Goal: Task Accomplishment & Management: Use online tool/utility

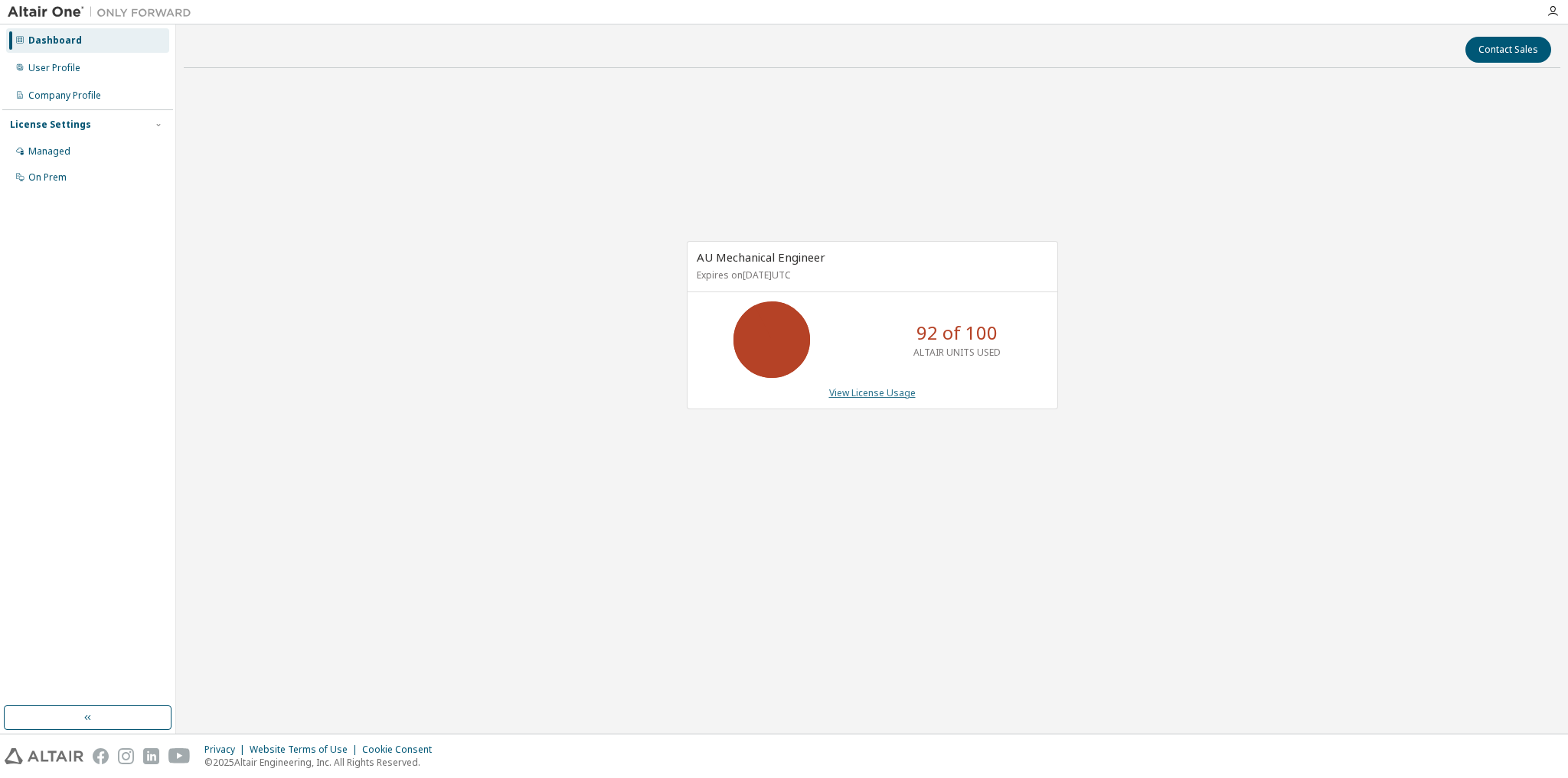
click at [885, 394] on link "View License Usage" at bounding box center [872, 392] width 87 height 13
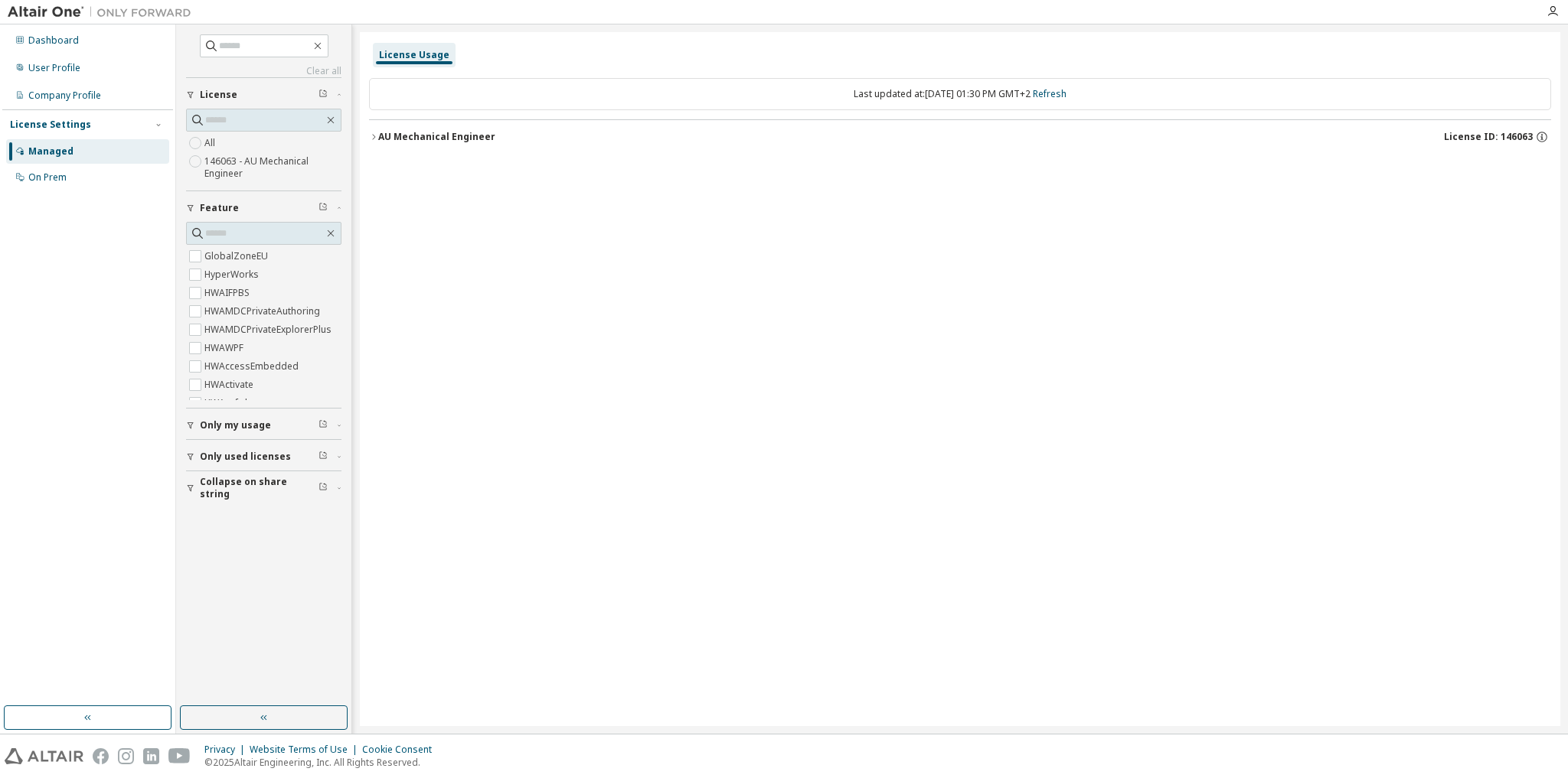
click at [379, 137] on div "AU Mechanical Engineer" at bounding box center [436, 137] width 117 height 12
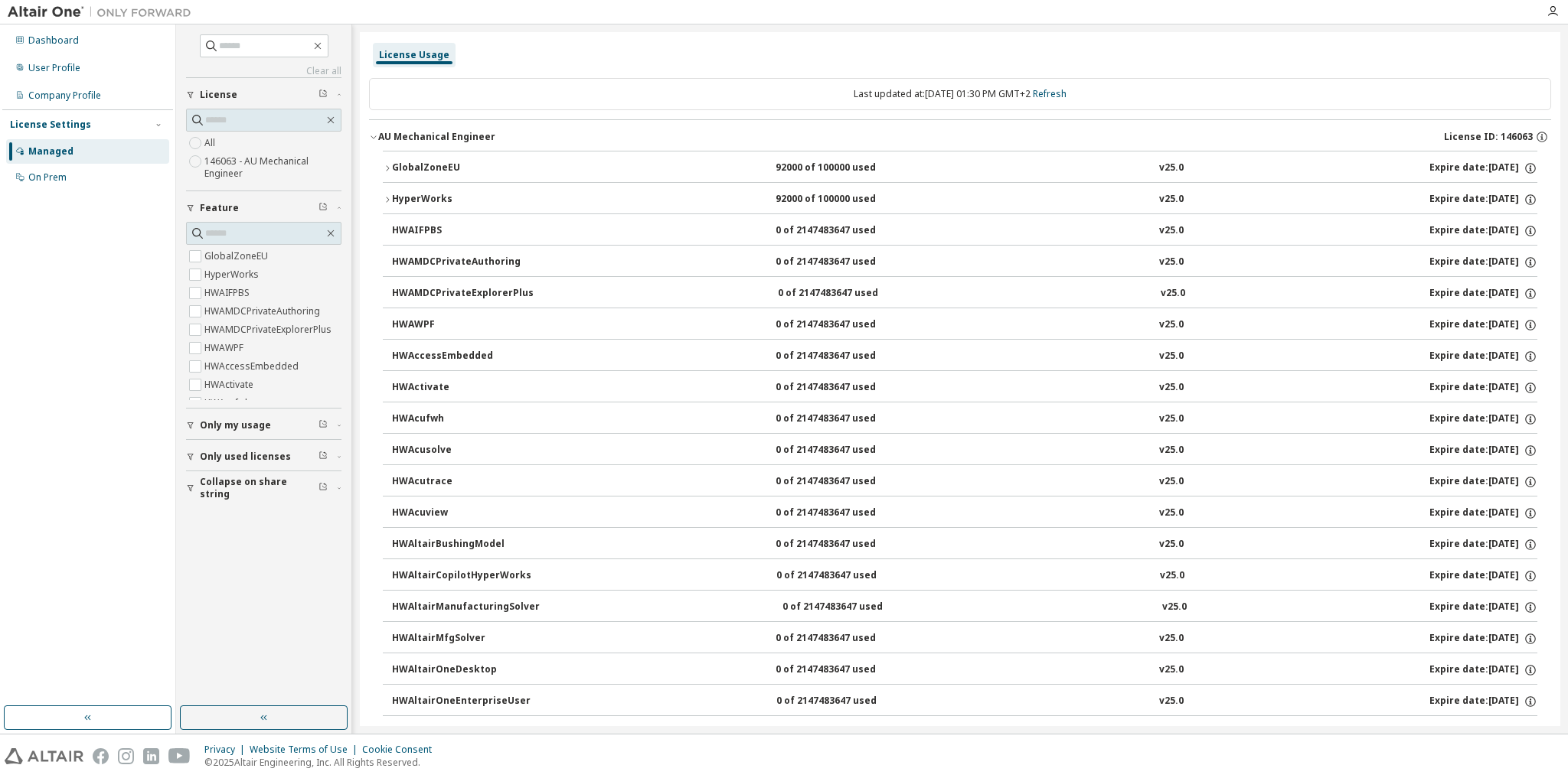
click at [389, 196] on icon "button" at bounding box center [387, 199] width 9 height 9
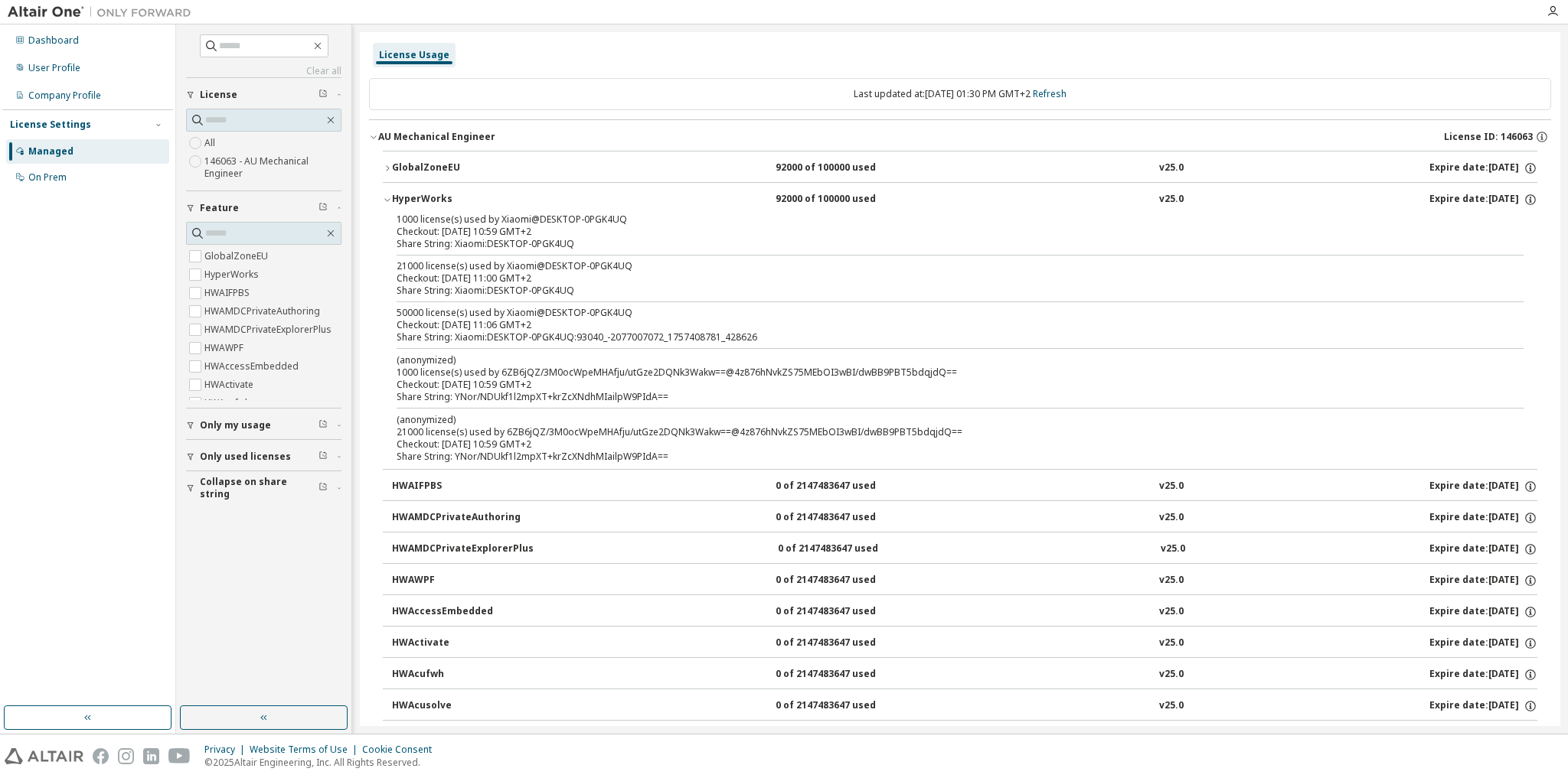
click at [330, 486] on div "Collapse on share string" at bounding box center [268, 488] width 137 height 25
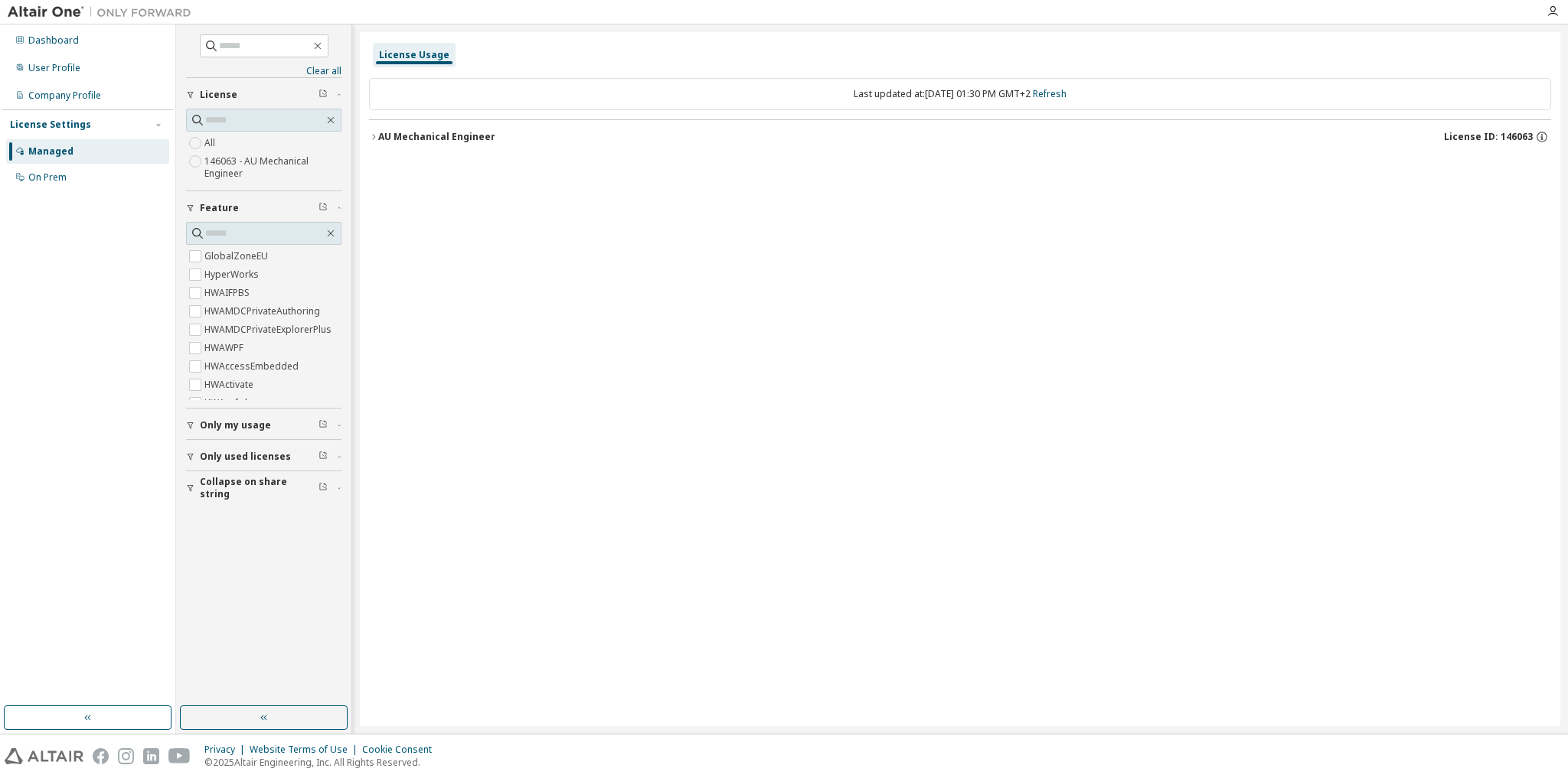
click at [377, 144] on button "AU Mechanical Engineer License ID: 146063" at bounding box center [959, 137] width 1181 height 34
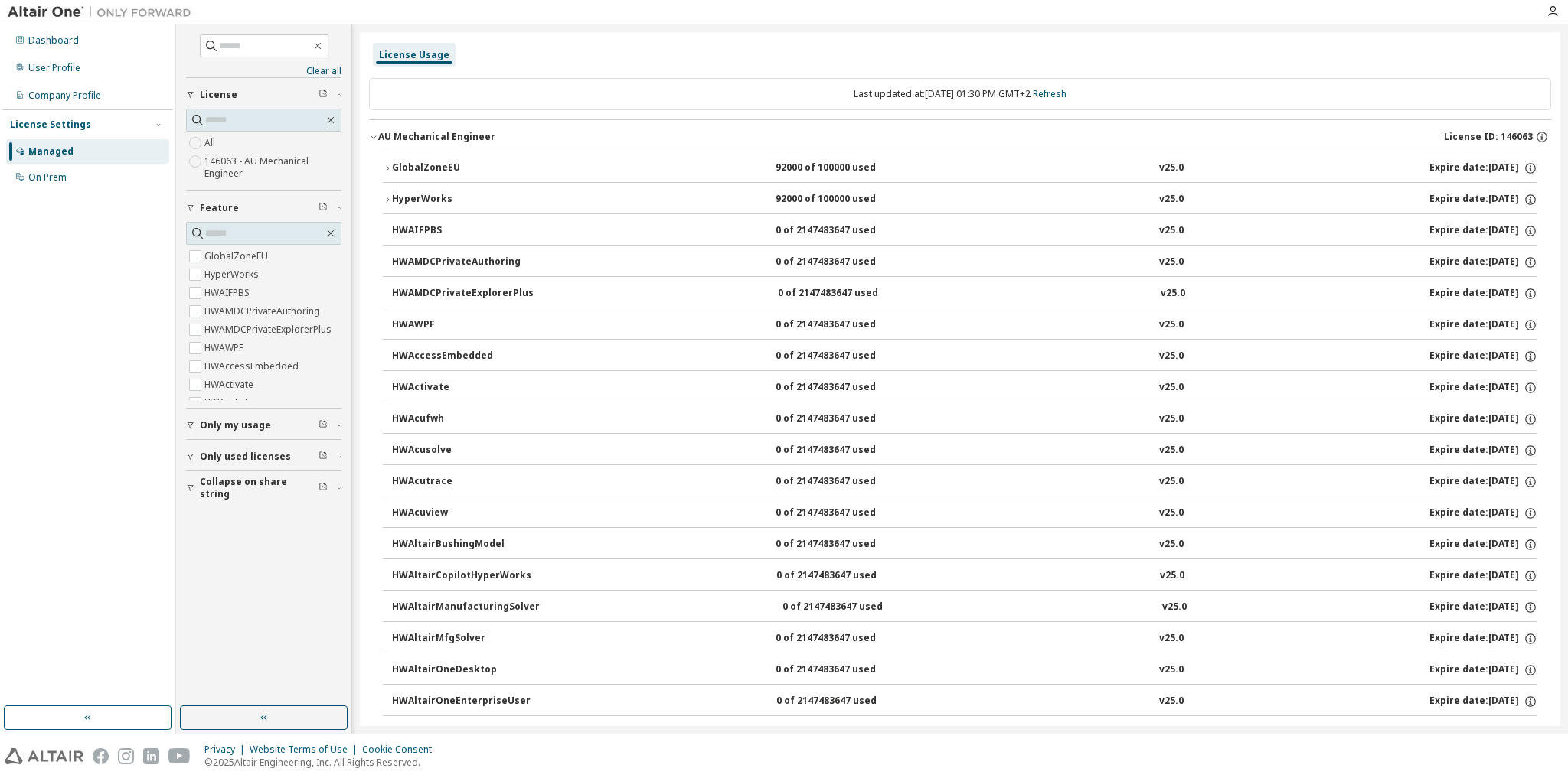
click at [387, 195] on icon "button" at bounding box center [387, 199] width 9 height 9
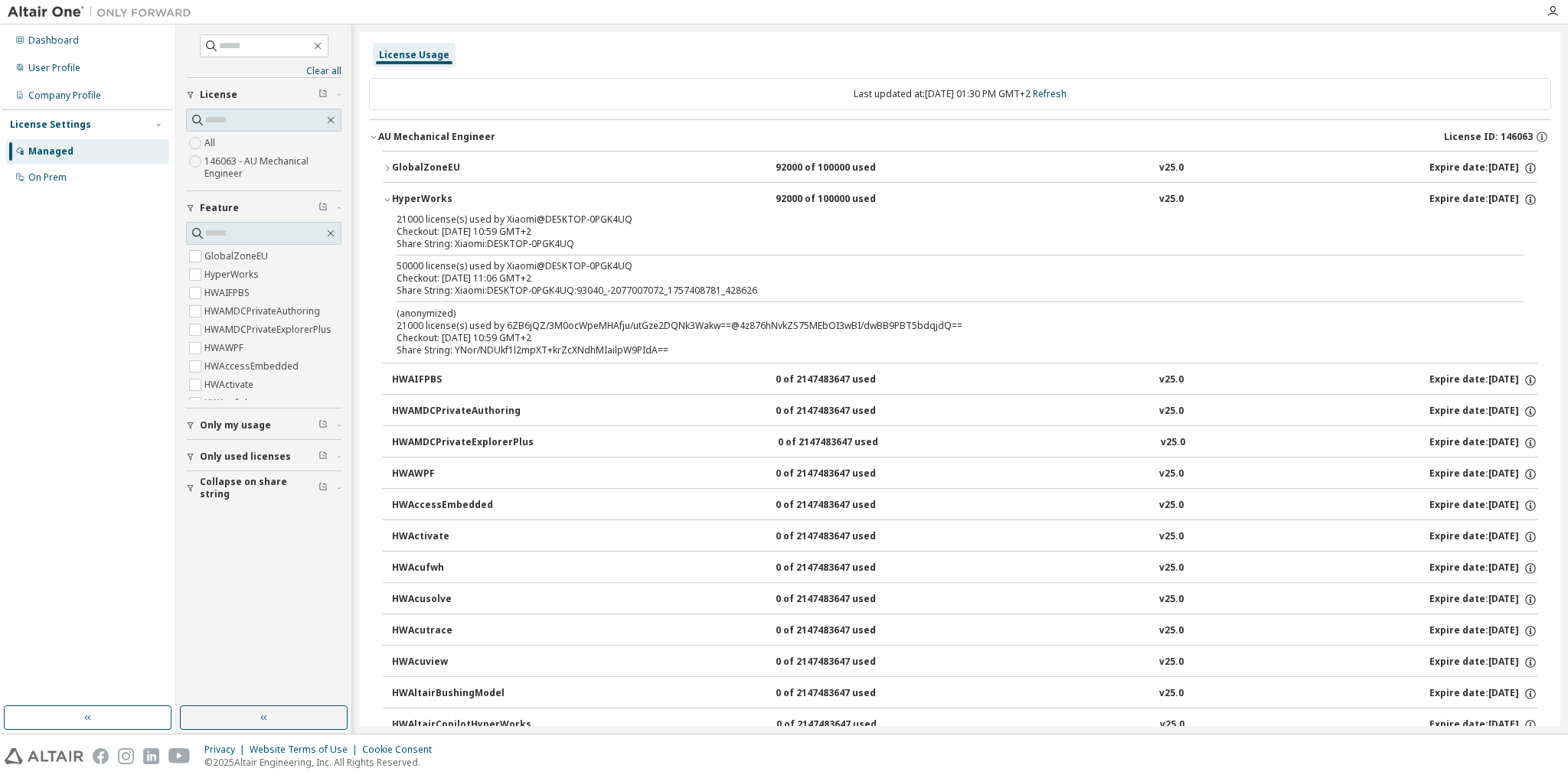
click at [328, 622] on div "Clear all Collapse on share string Only used licenses Only my usage Feature Glo…" at bounding box center [264, 366] width 171 height 677
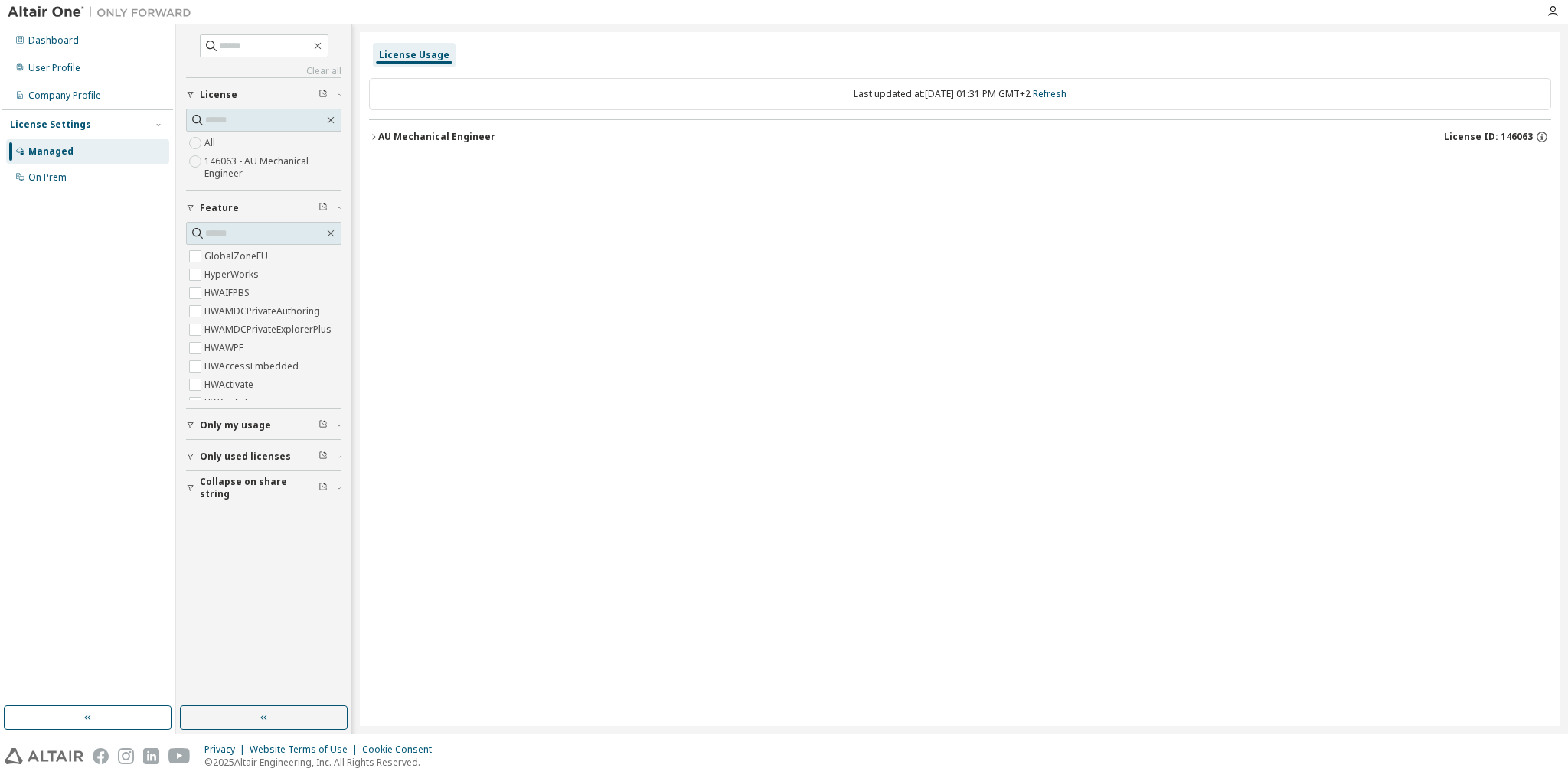
click at [374, 140] on icon "button" at bounding box center [373, 137] width 9 height 9
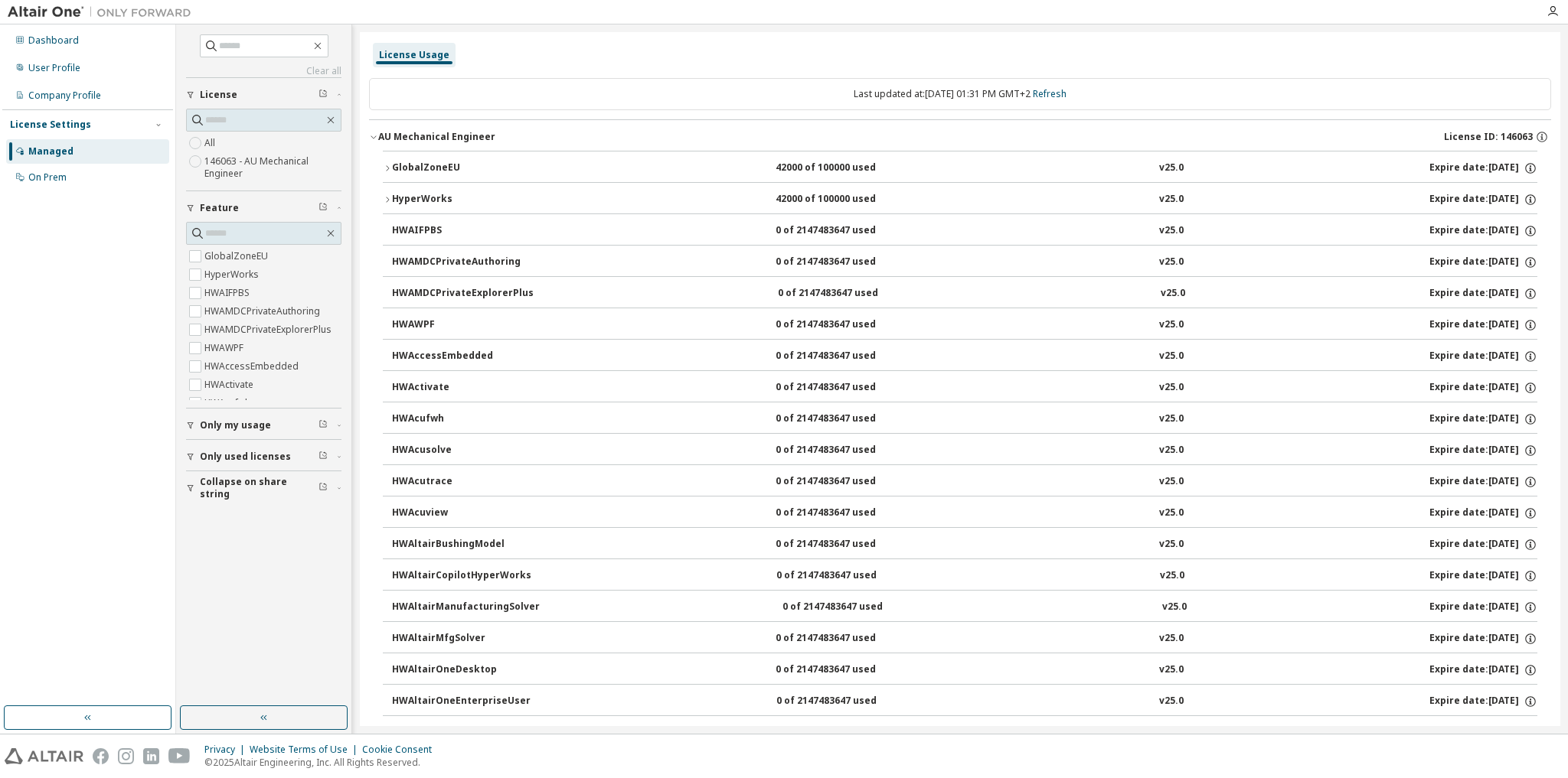
click at [386, 199] on icon "button" at bounding box center [387, 199] width 9 height 9
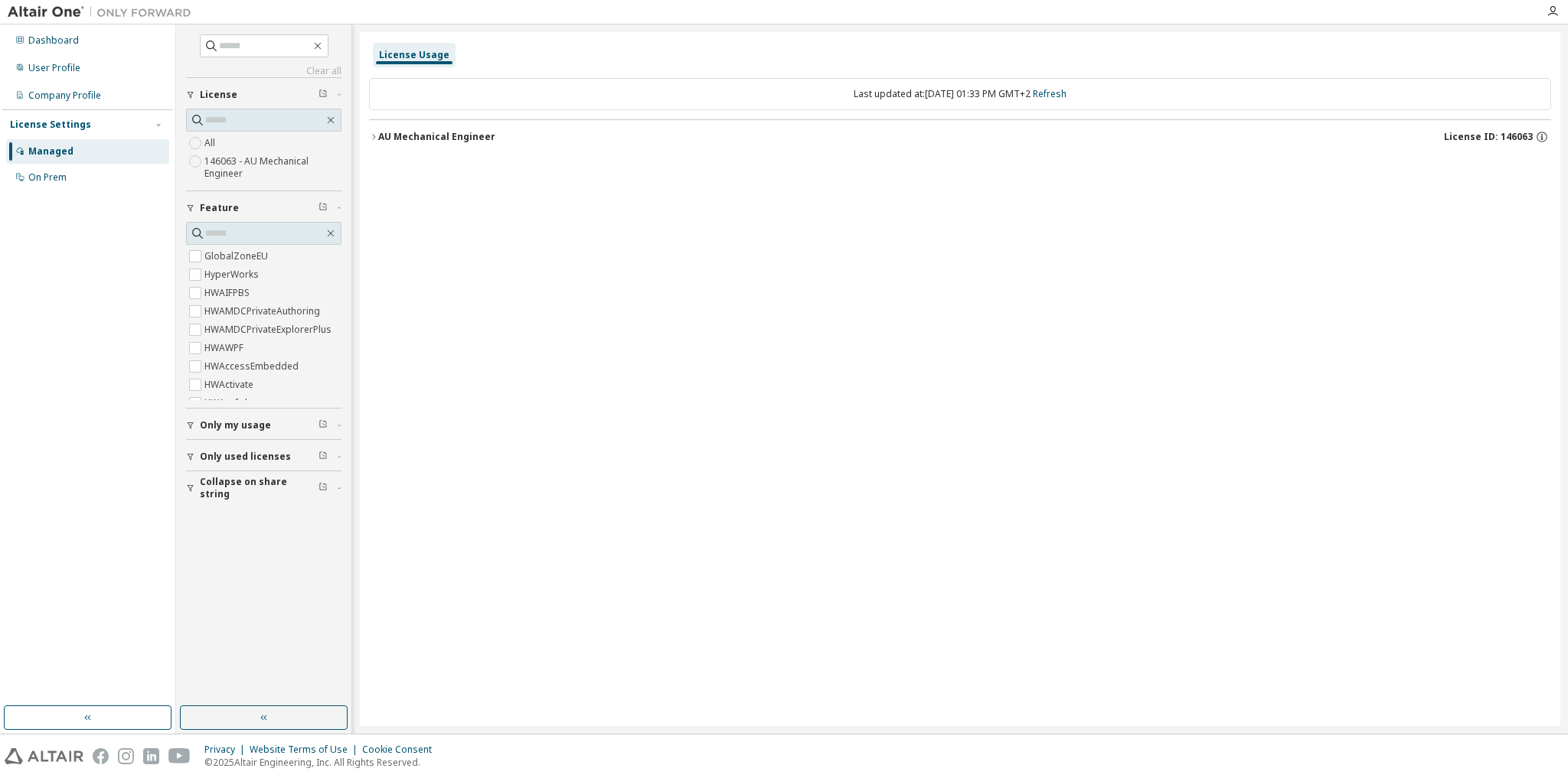
click at [372, 135] on icon "button" at bounding box center [373, 137] width 9 height 9
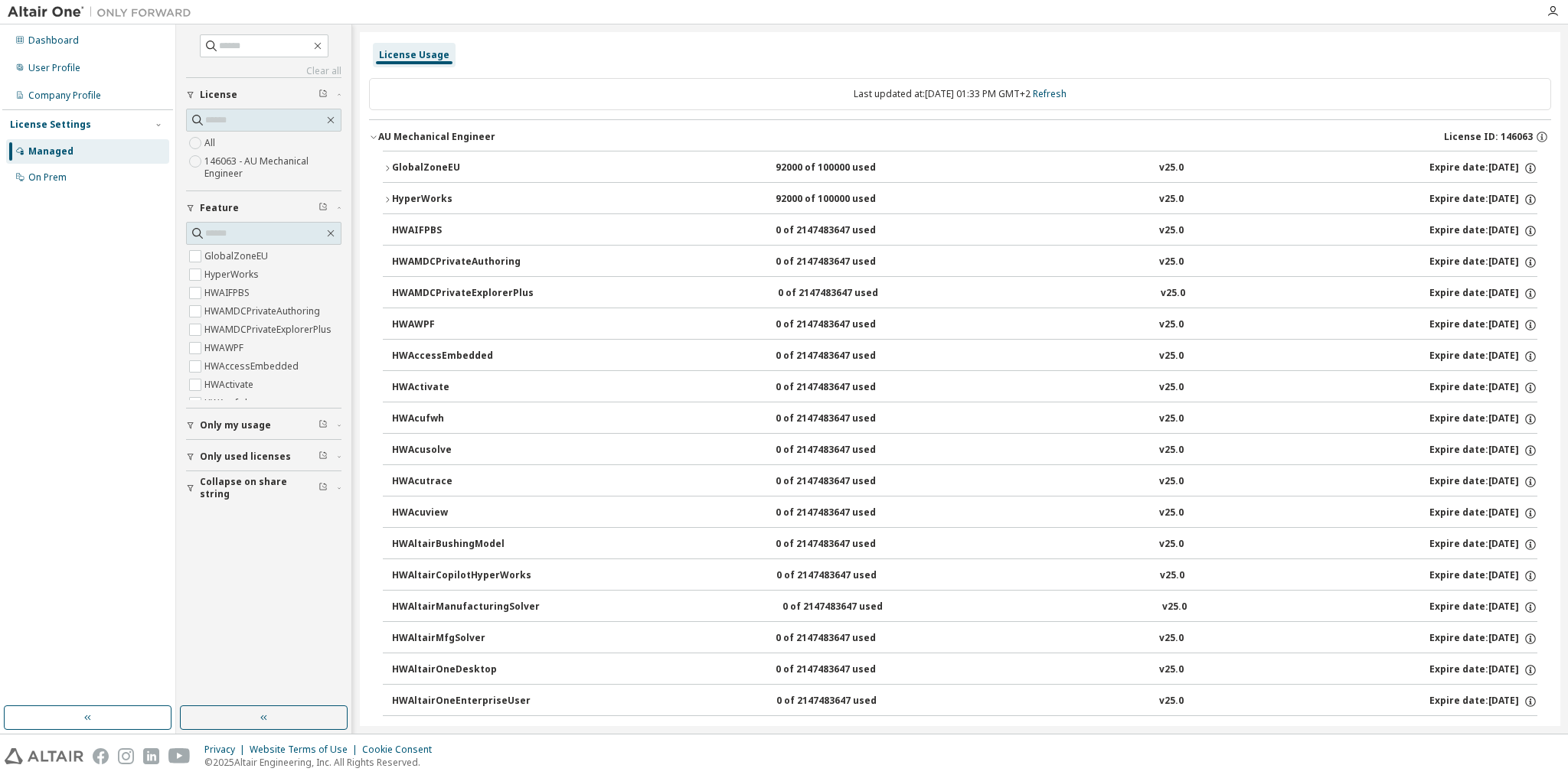
click at [383, 199] on icon "button" at bounding box center [387, 199] width 9 height 9
